Goal: Information Seeking & Learning: Learn about a topic

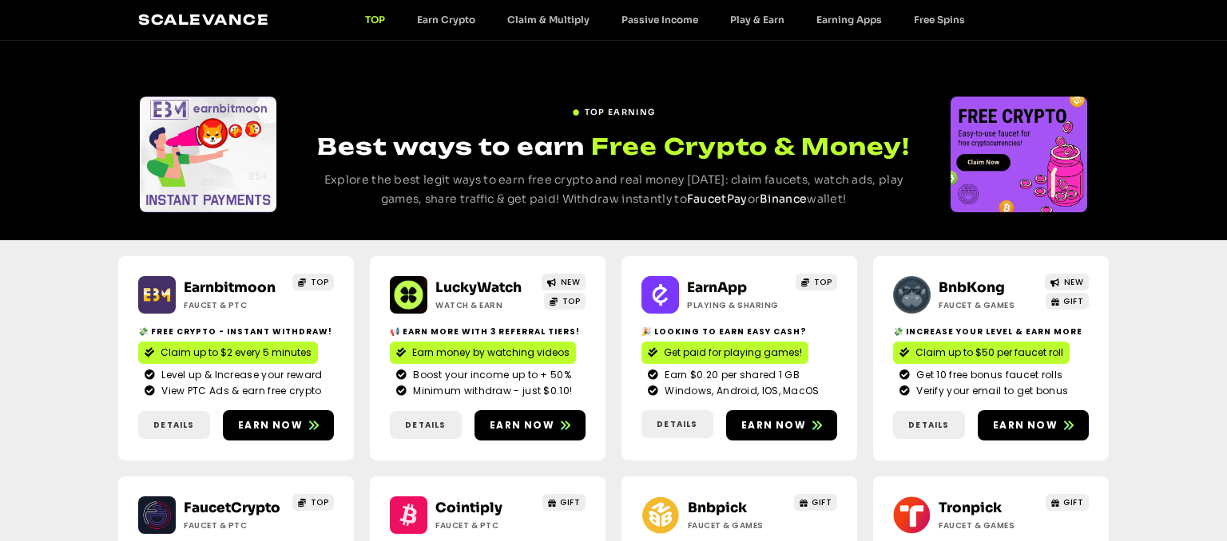
click at [874, 200] on div "TOP EARNING Best ways to earn Free Crypto & Money! Explore the best legit ways …" at bounding box center [614, 155] width 614 height 116
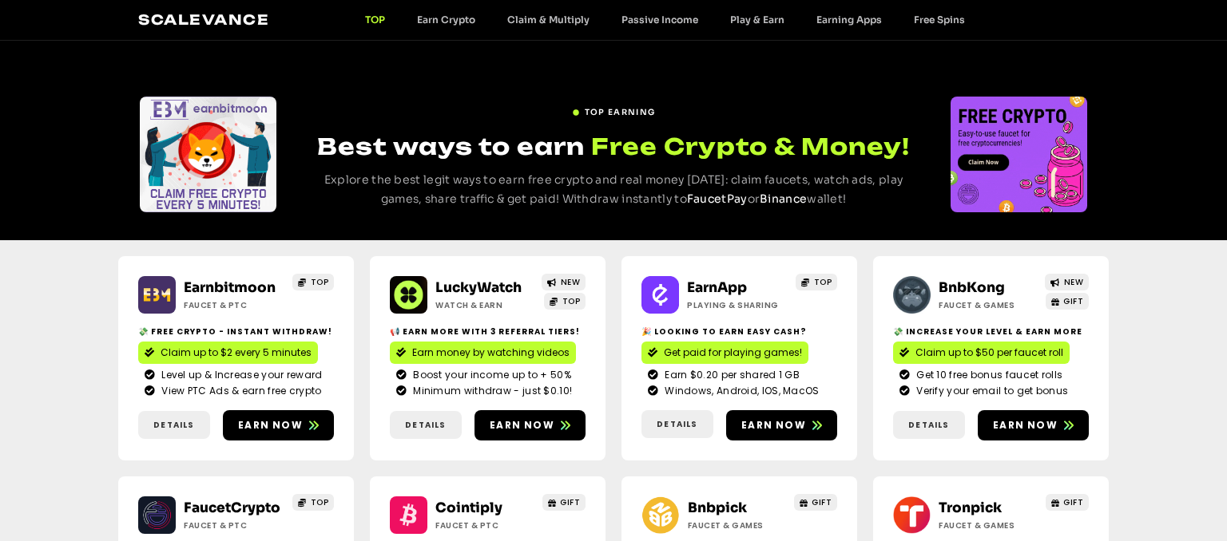
click at [874, 200] on p "Explore the best legit ways to earn free crypto and real money [DATE]: claim fa…" at bounding box center [614, 190] width 614 height 38
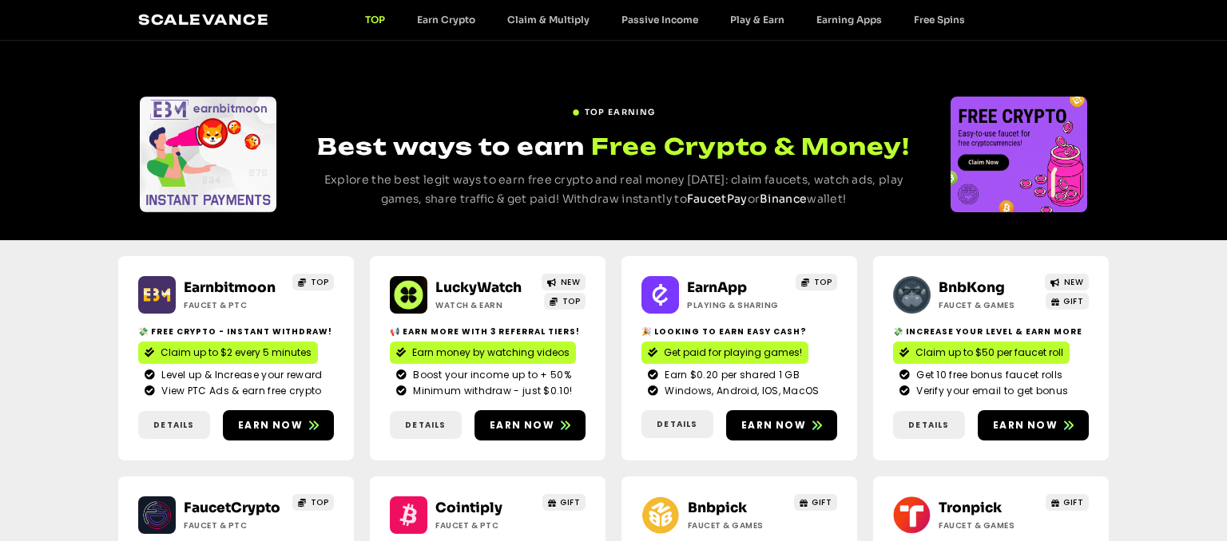
drag, startPoint x: 886, startPoint y: 203, endPoint x: 407, endPoint y: 113, distance: 487.4
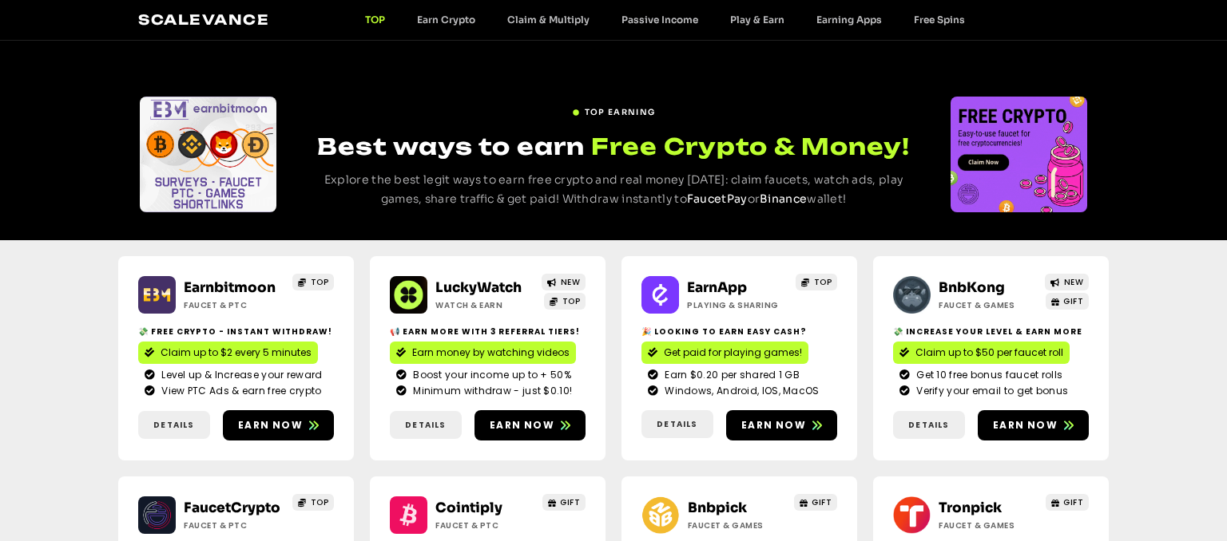
click at [407, 113] on div "TOP EARNING Best ways to earn Free Crypto & Money! Explore the best legit ways …" at bounding box center [614, 155] width 614 height 116
click at [407, 113] on div "TOP EARNING" at bounding box center [614, 111] width 614 height 22
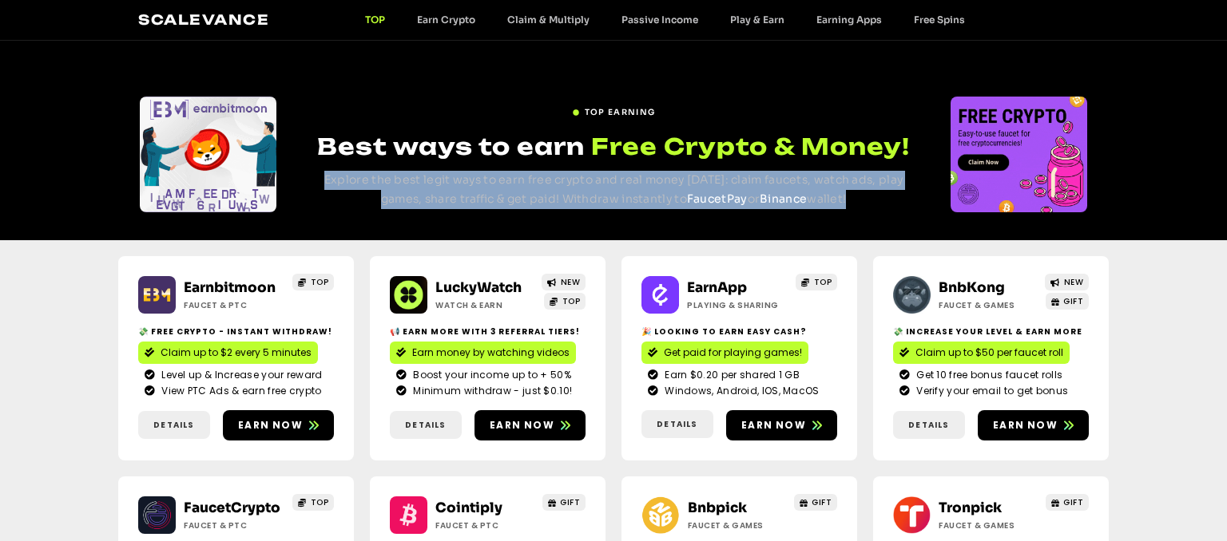
drag, startPoint x: 407, startPoint y: 113, endPoint x: 840, endPoint y: 200, distance: 441.5
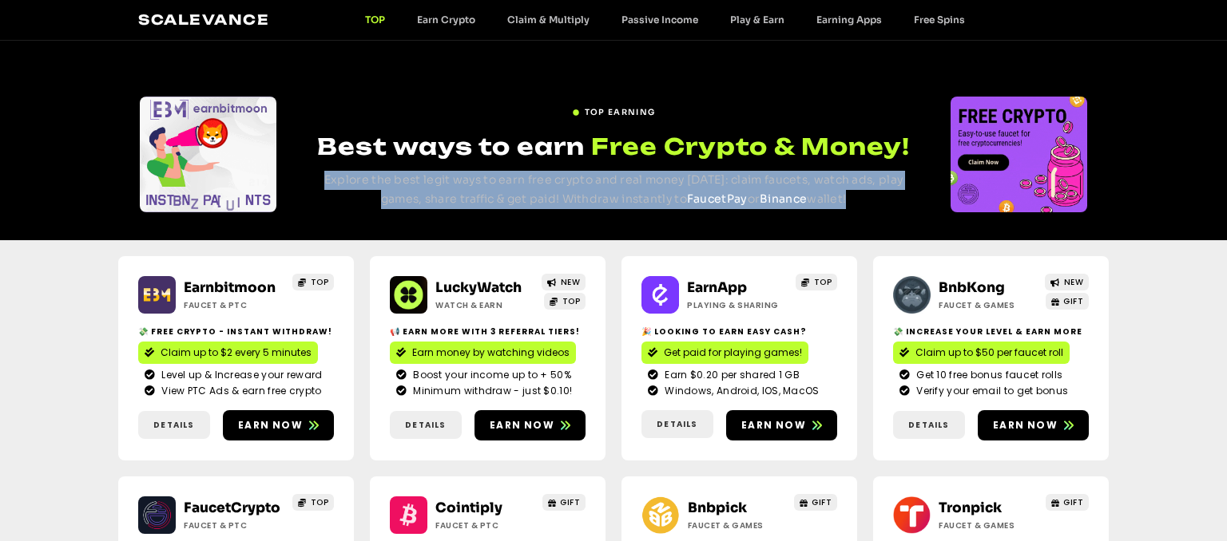
click at [840, 200] on div "TOP EARNING Best ways to earn Free Crypto & Money! Explore the best legit ways …" at bounding box center [614, 155] width 614 height 116
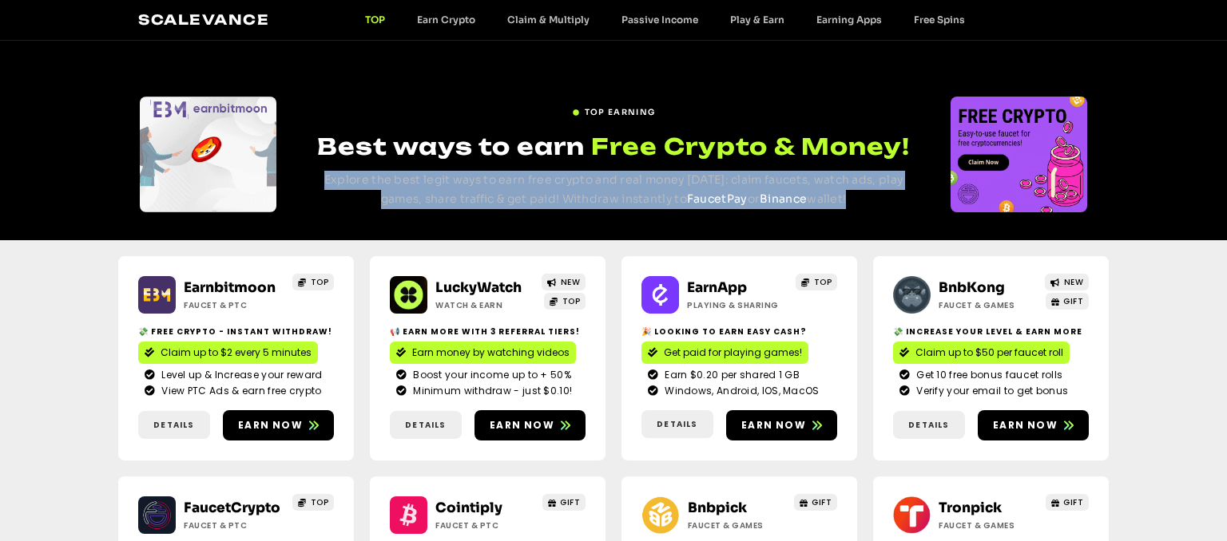
click at [840, 200] on p "Explore the best legit ways to earn free crypto and real money [DATE]: claim fa…" at bounding box center [614, 190] width 614 height 38
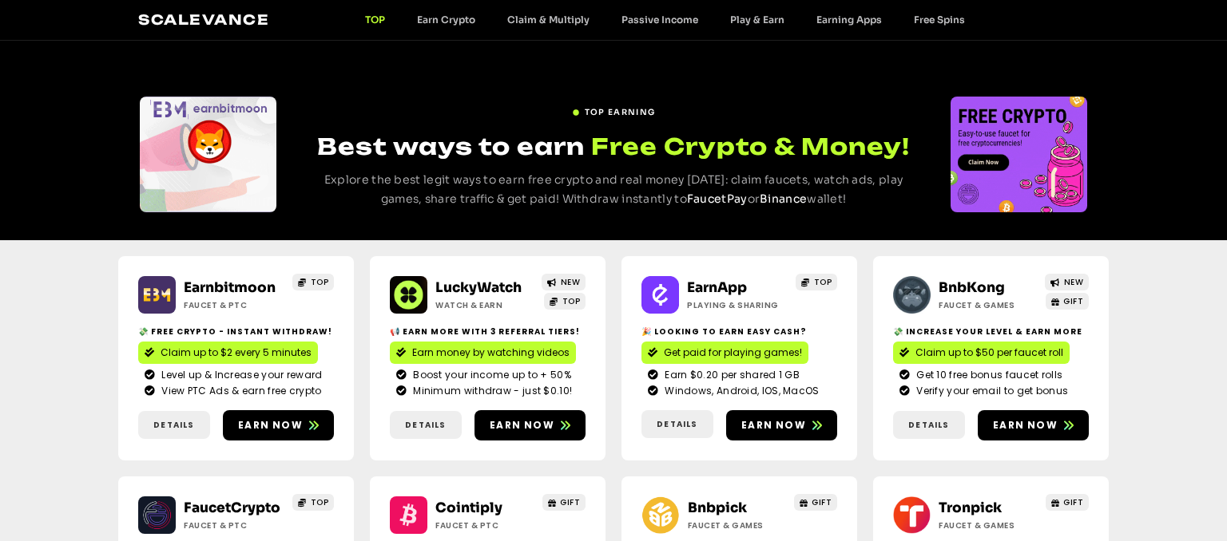
drag, startPoint x: 854, startPoint y: 196, endPoint x: 533, endPoint y: 117, distance: 330.6
click at [533, 117] on div "TOP EARNING Best ways to earn Free Crypto & Money! Explore the best legit ways …" at bounding box center [614, 155] width 614 height 116
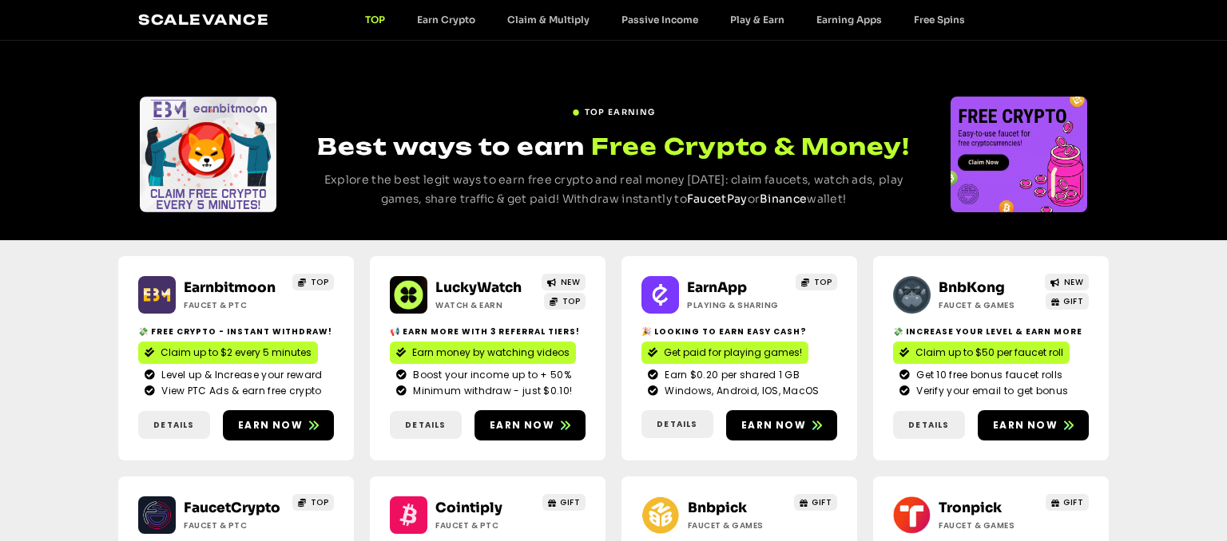
click at [533, 117] on div "TOP EARNING" at bounding box center [614, 111] width 614 height 22
